Goal: Task Accomplishment & Management: Use online tool/utility

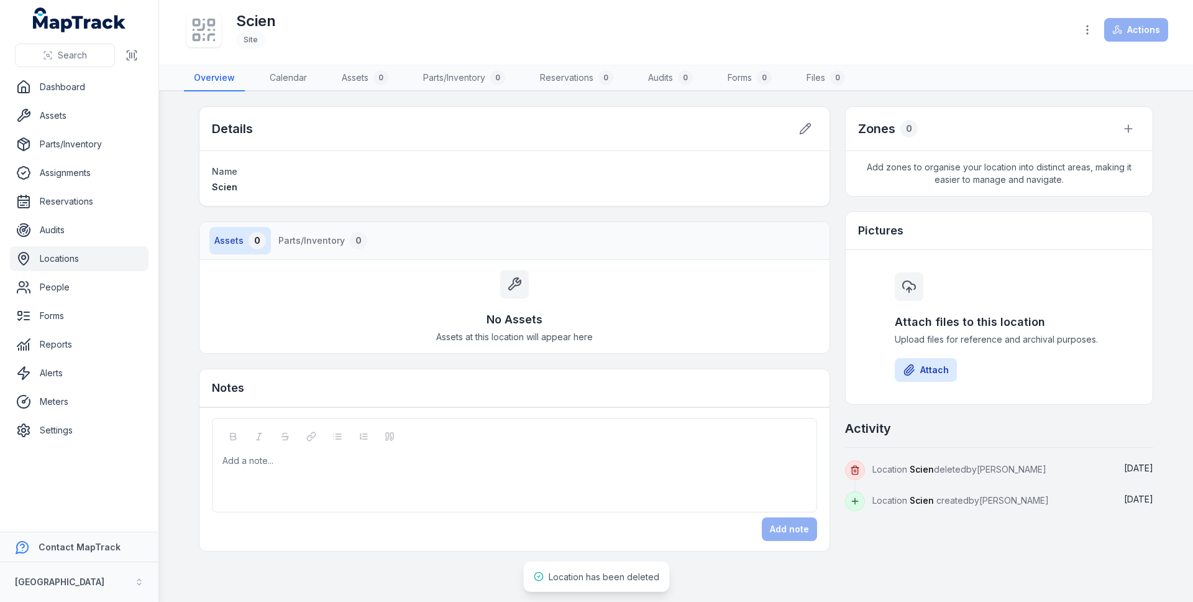
click at [81, 259] on link "Locations" at bounding box center [79, 258] width 139 height 25
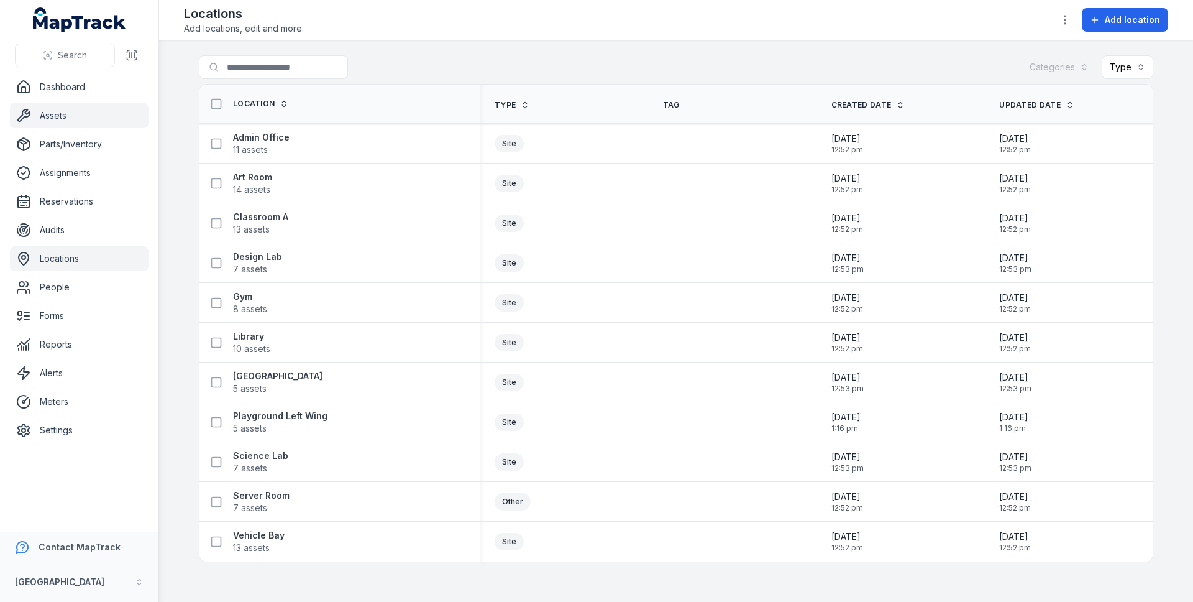
click at [67, 116] on link "Assets" at bounding box center [79, 115] width 139 height 25
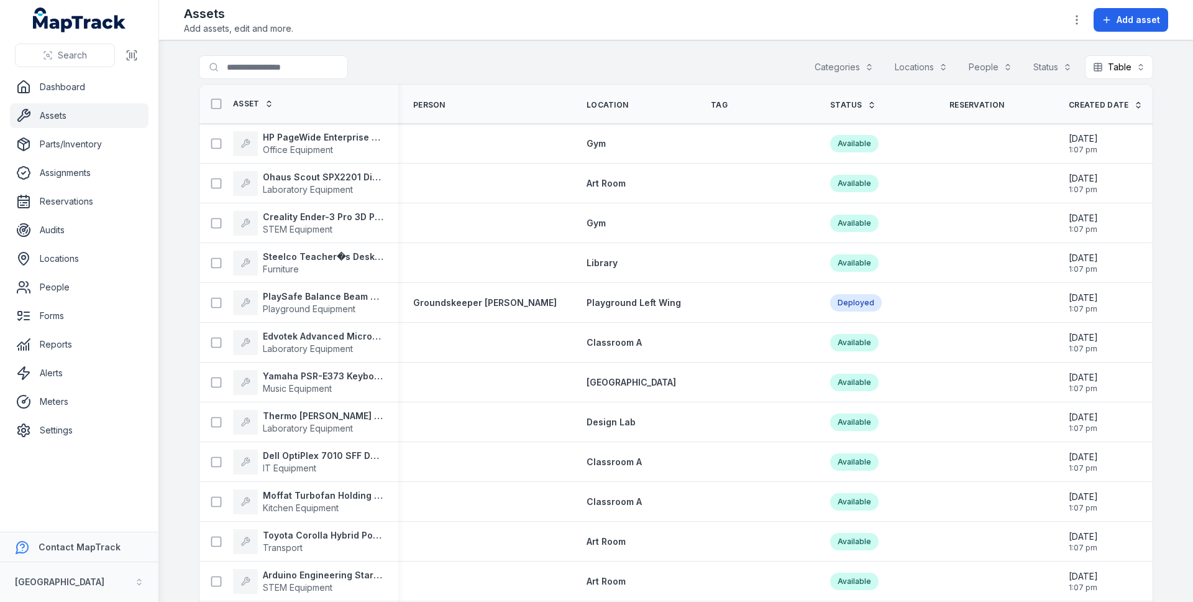
click at [831, 74] on div "Categories" at bounding box center [844, 67] width 75 height 24
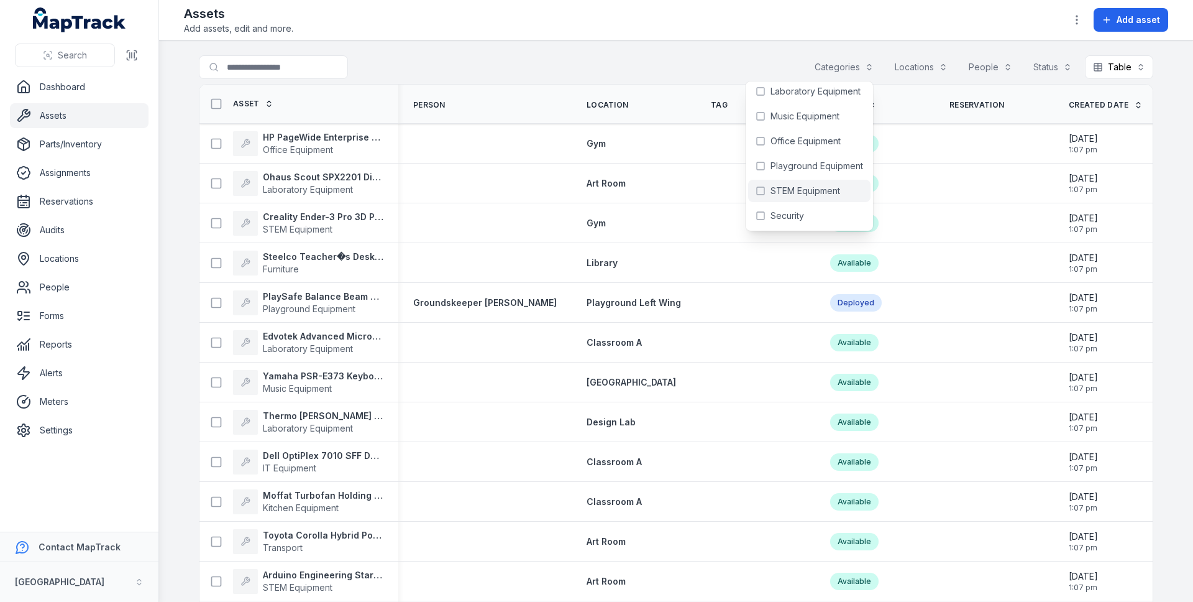
scroll to position [102, 0]
click at [810, 222] on span "STEM Equipment" at bounding box center [806, 219] width 70 height 12
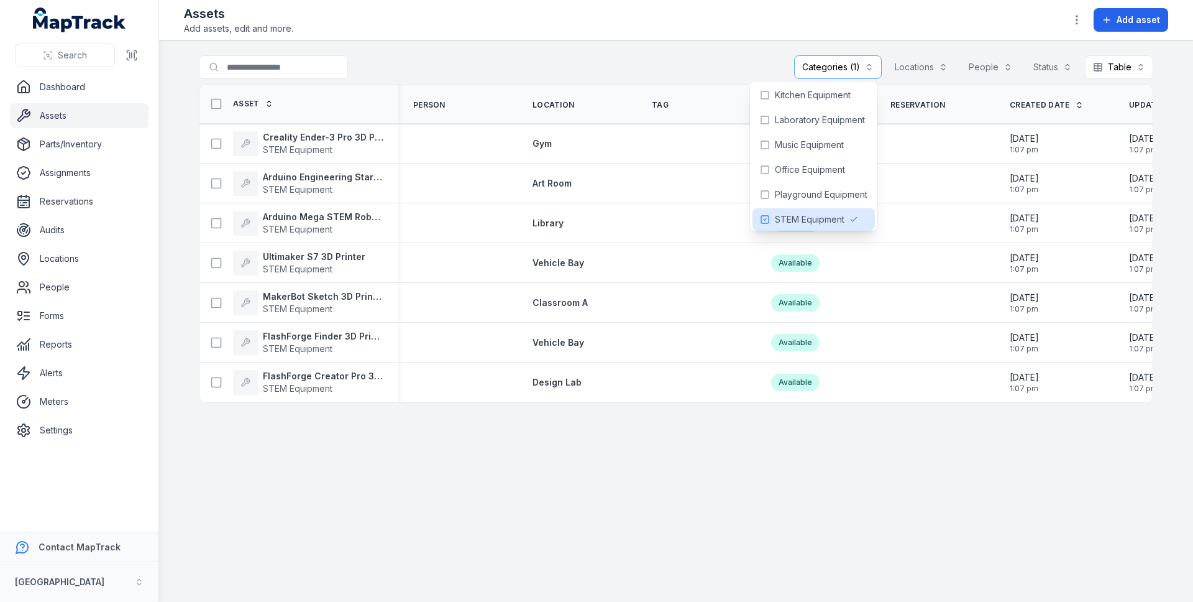
click at [681, 12] on div "Assets Add assets, edit and more. Add asset" at bounding box center [676, 20] width 984 height 30
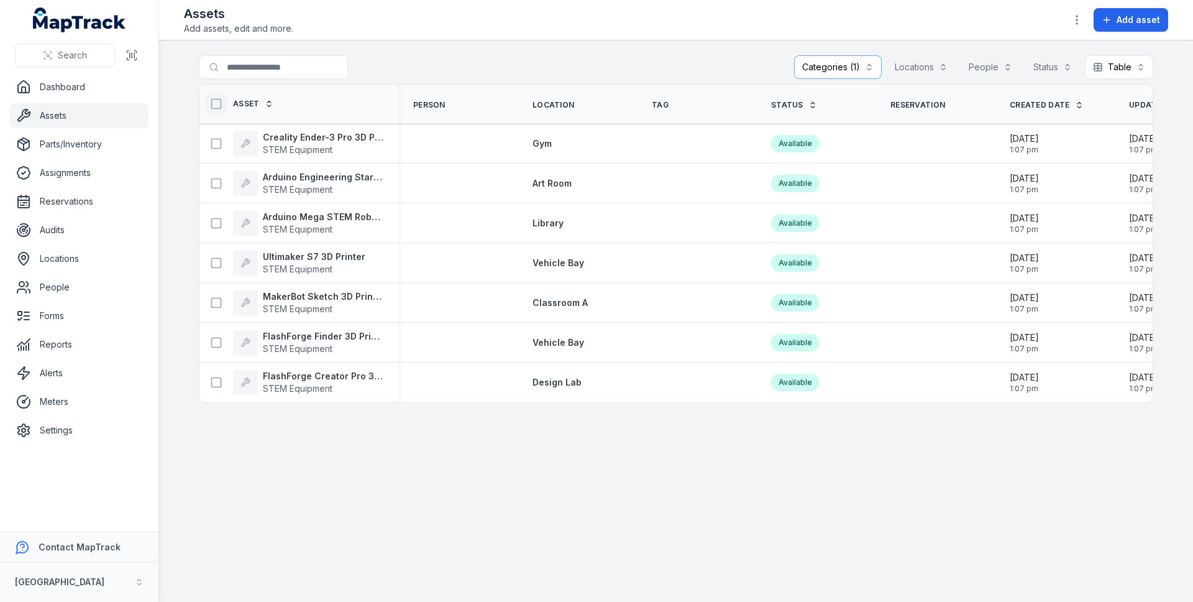
click at [210, 103] on icon at bounding box center [216, 104] width 12 height 12
click at [673, 574] on button "button" at bounding box center [674, 572] width 41 height 24
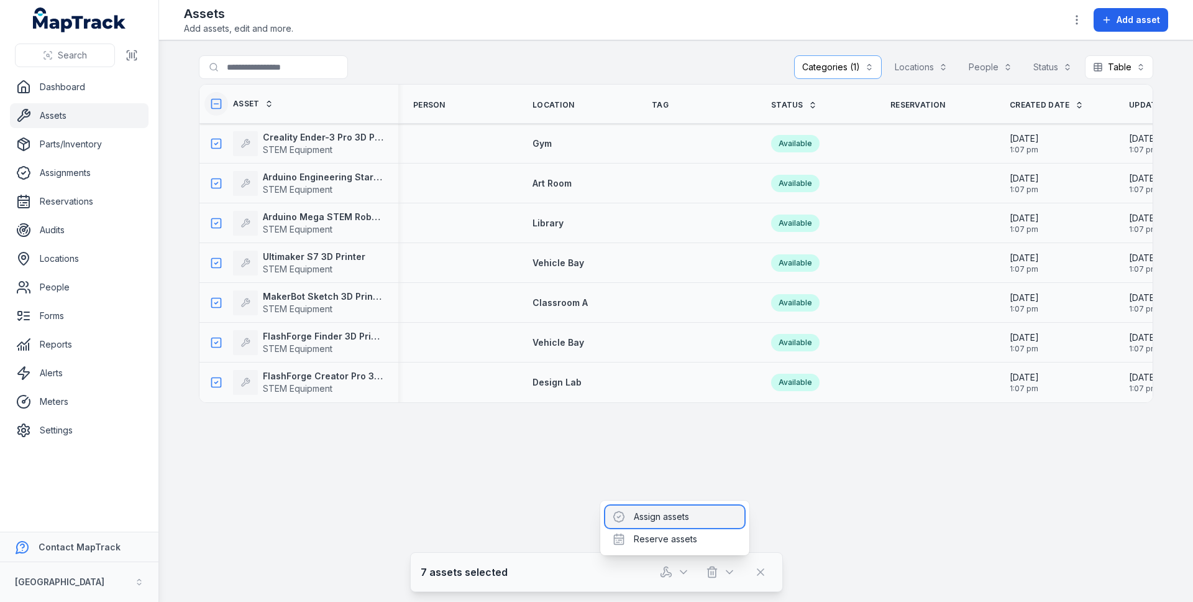
click at [666, 516] on div "Assign assets" at bounding box center [674, 516] width 139 height 22
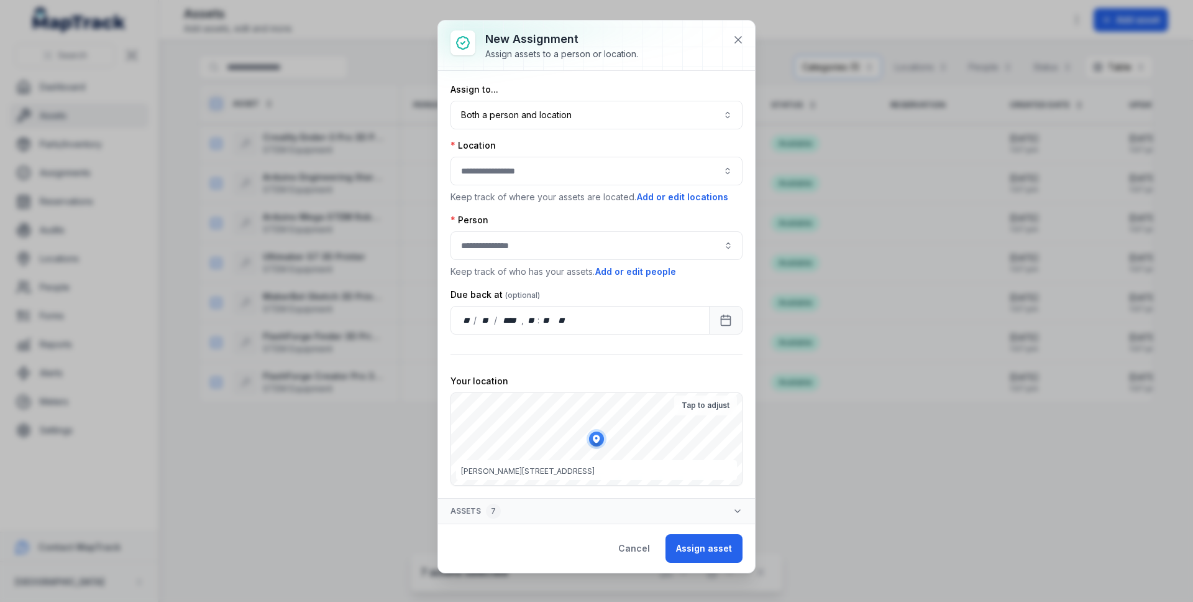
click at [566, 158] on div at bounding box center [597, 171] width 292 height 29
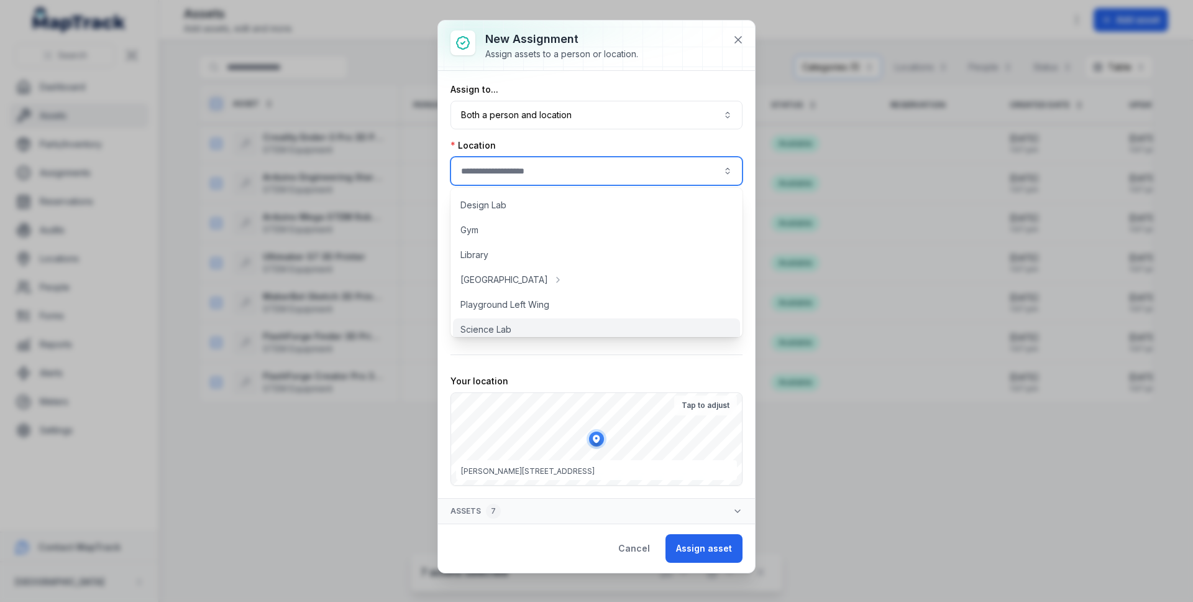
scroll to position [105, 0]
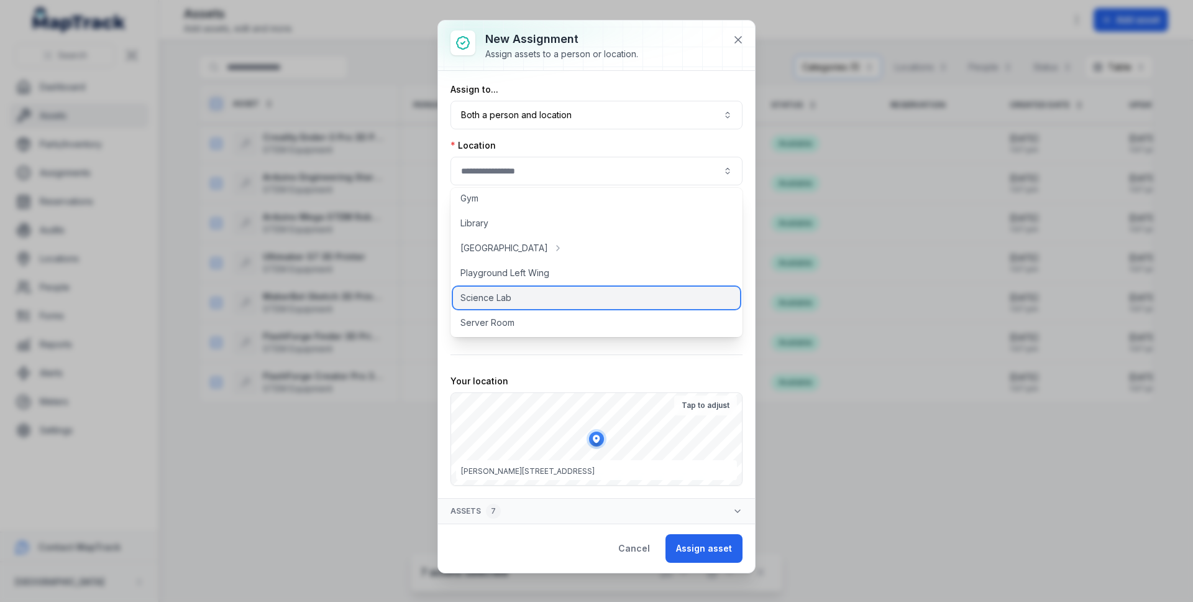
click at [496, 299] on span "Science Lab" at bounding box center [485, 297] width 51 height 12
type input "**********"
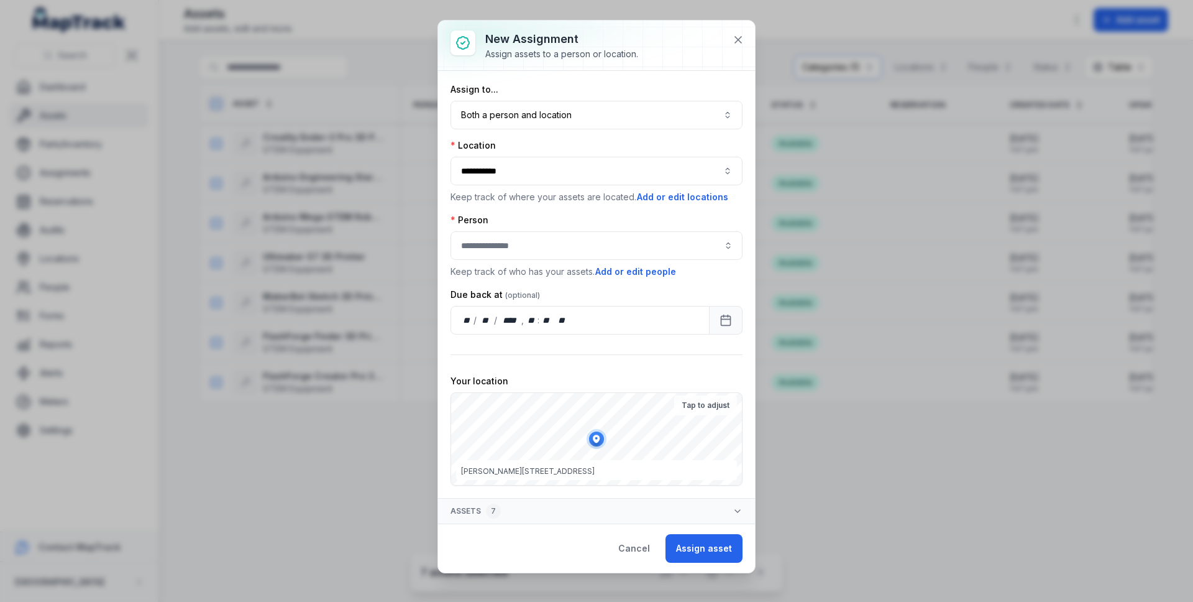
click at [538, 227] on div "Person Keep track of who has your assets. Add or edit people" at bounding box center [597, 246] width 292 height 65
click at [537, 242] on input "assignment-add:person-label" at bounding box center [597, 245] width 292 height 29
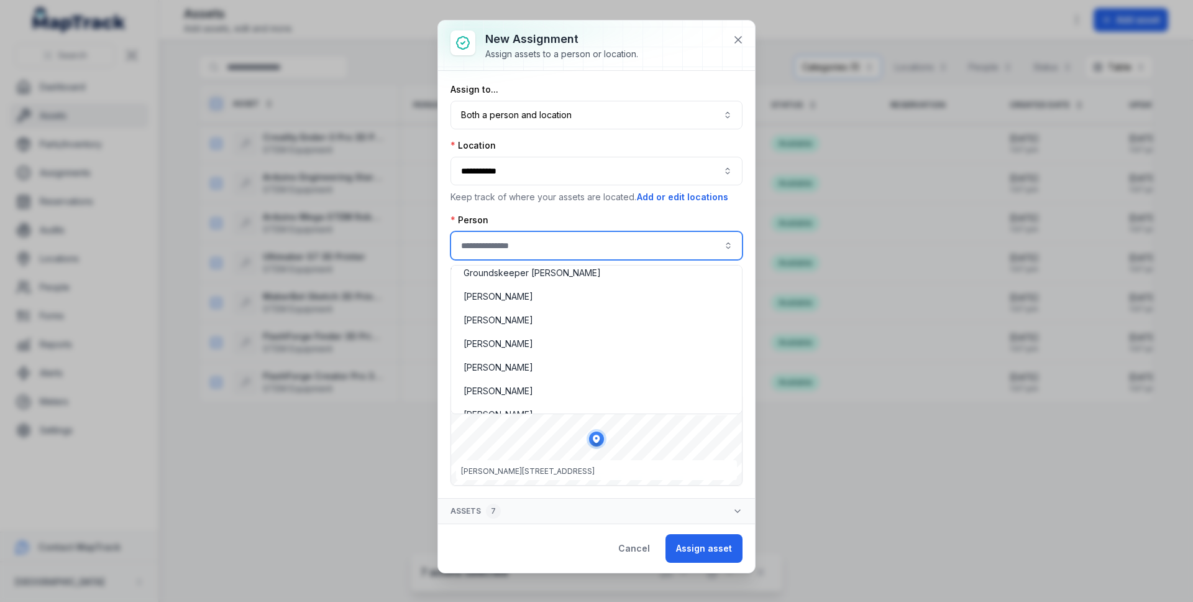
scroll to position [130, 0]
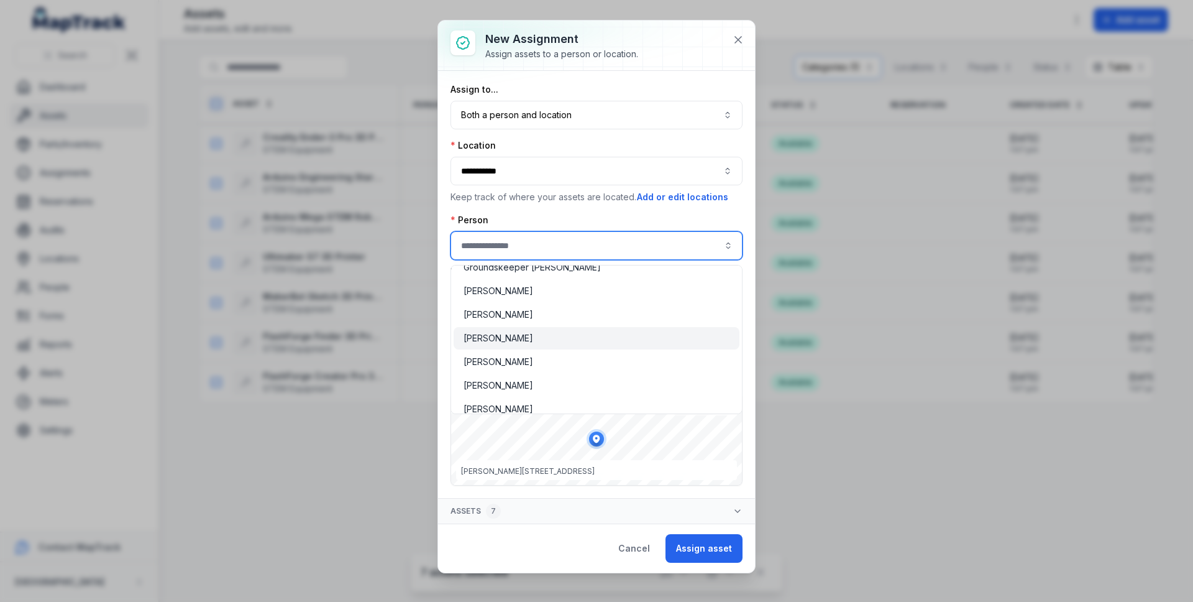
type input "**********"
click at [544, 337] on div "[PERSON_NAME]" at bounding box center [597, 338] width 266 height 12
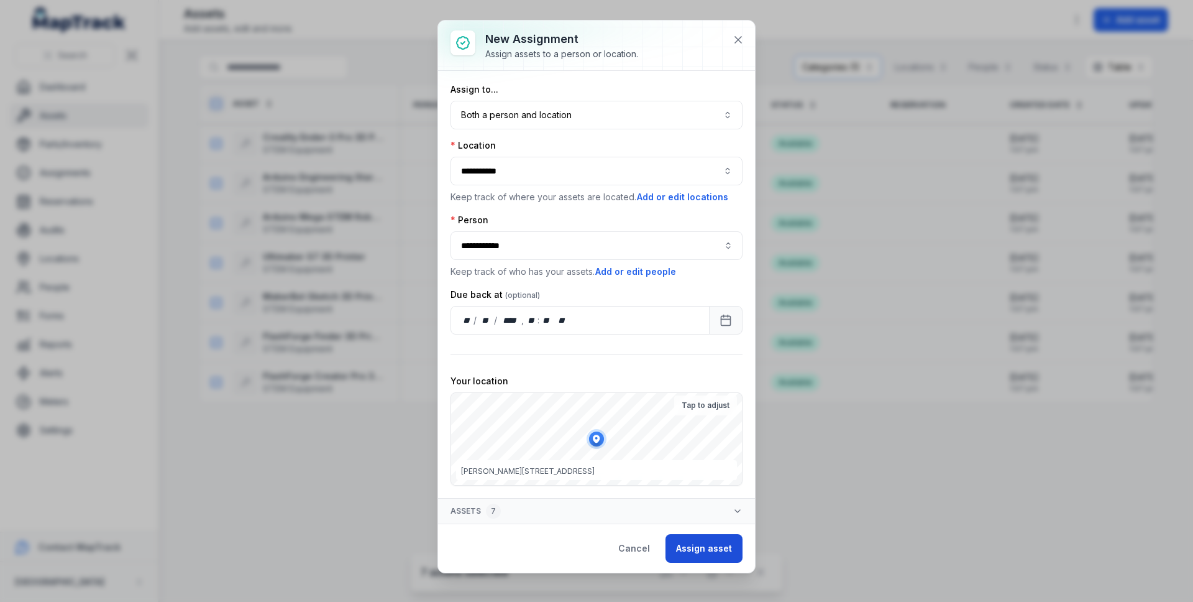
click at [715, 539] on button "Assign asset" at bounding box center [704, 548] width 77 height 29
